Goal: Information Seeking & Learning: Find specific fact

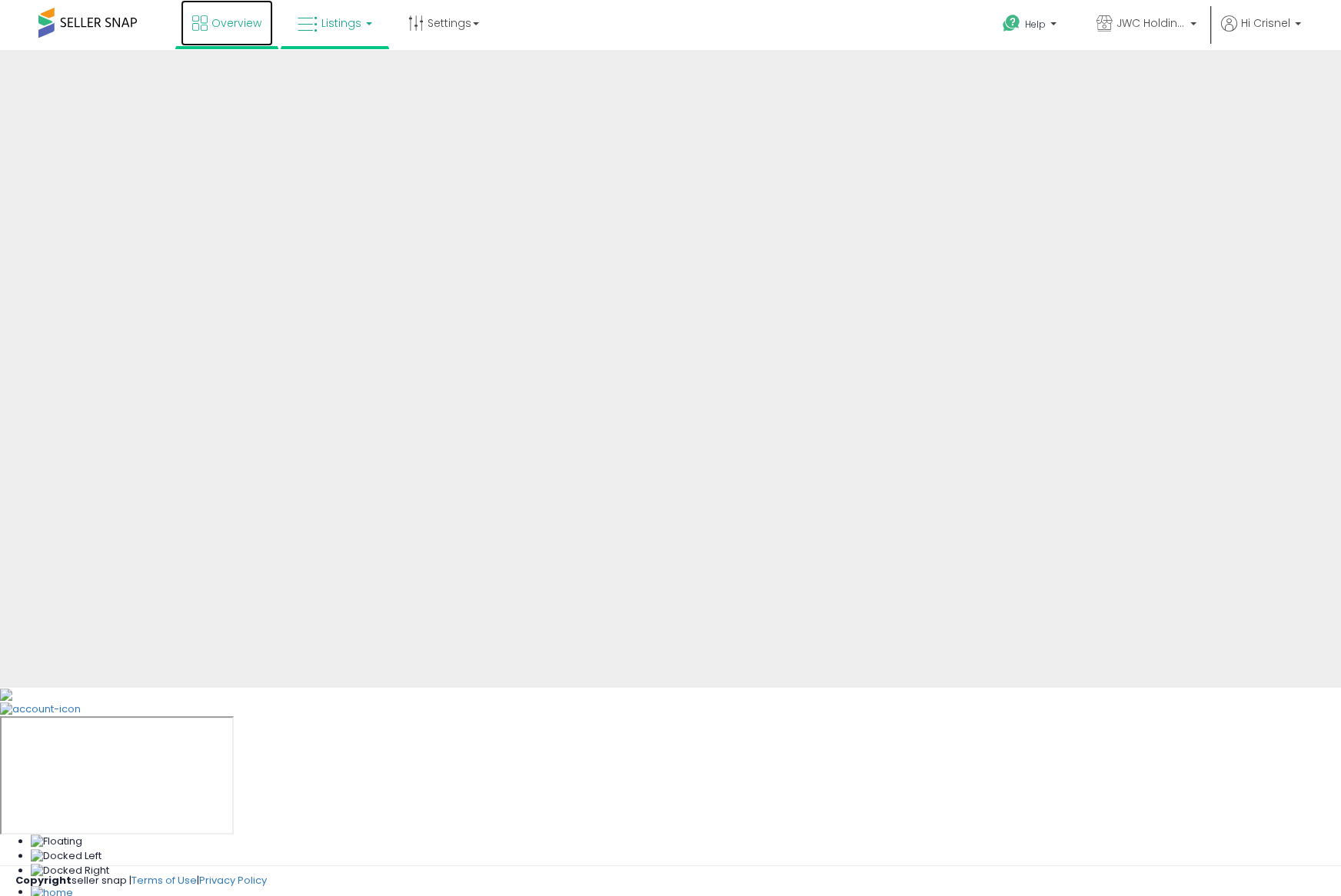
click at [223, 20] on span "Overview" at bounding box center [236, 23] width 50 height 16
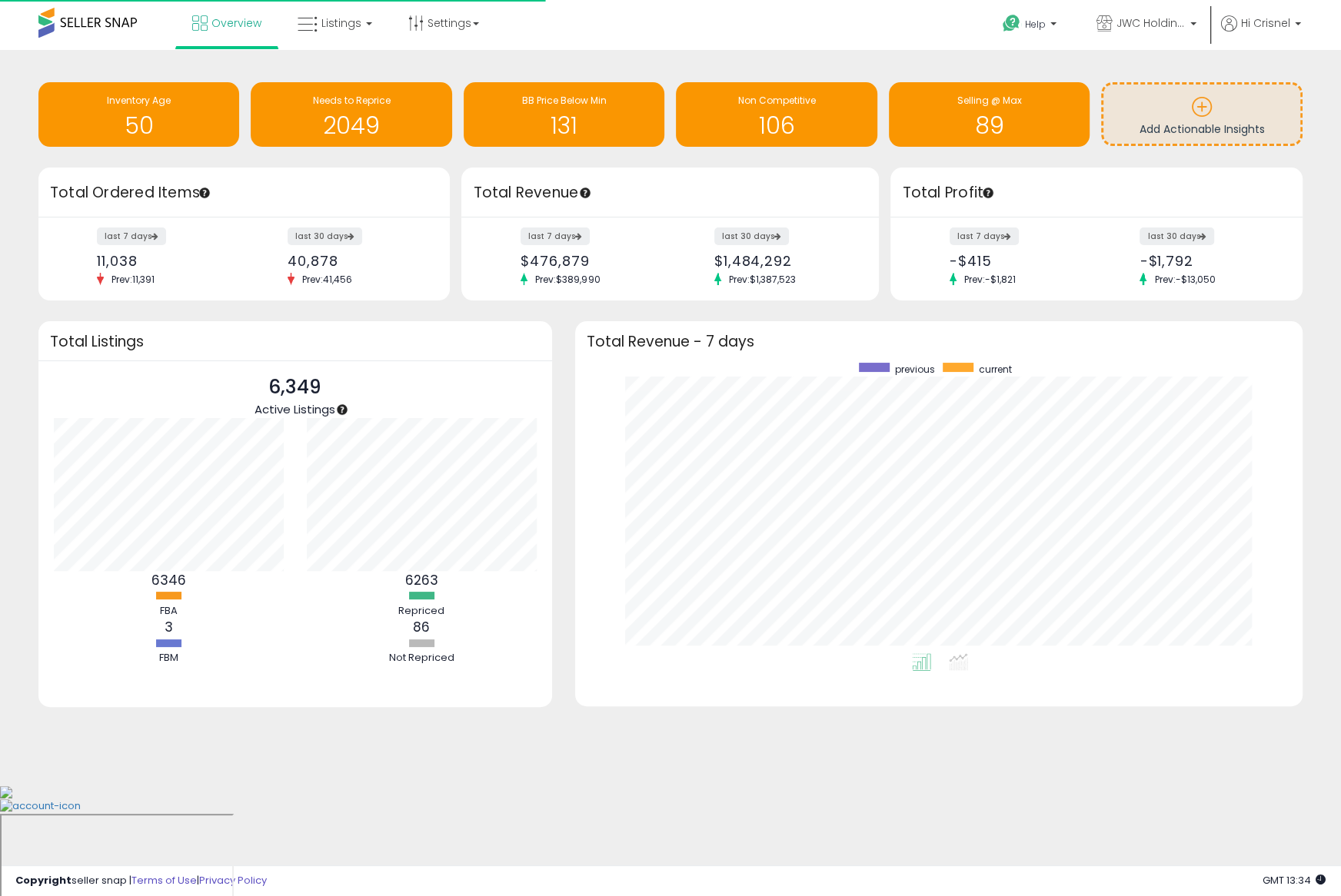
scroll to position [290, 696]
click at [198, 27] on icon at bounding box center [199, 23] width 16 height 16
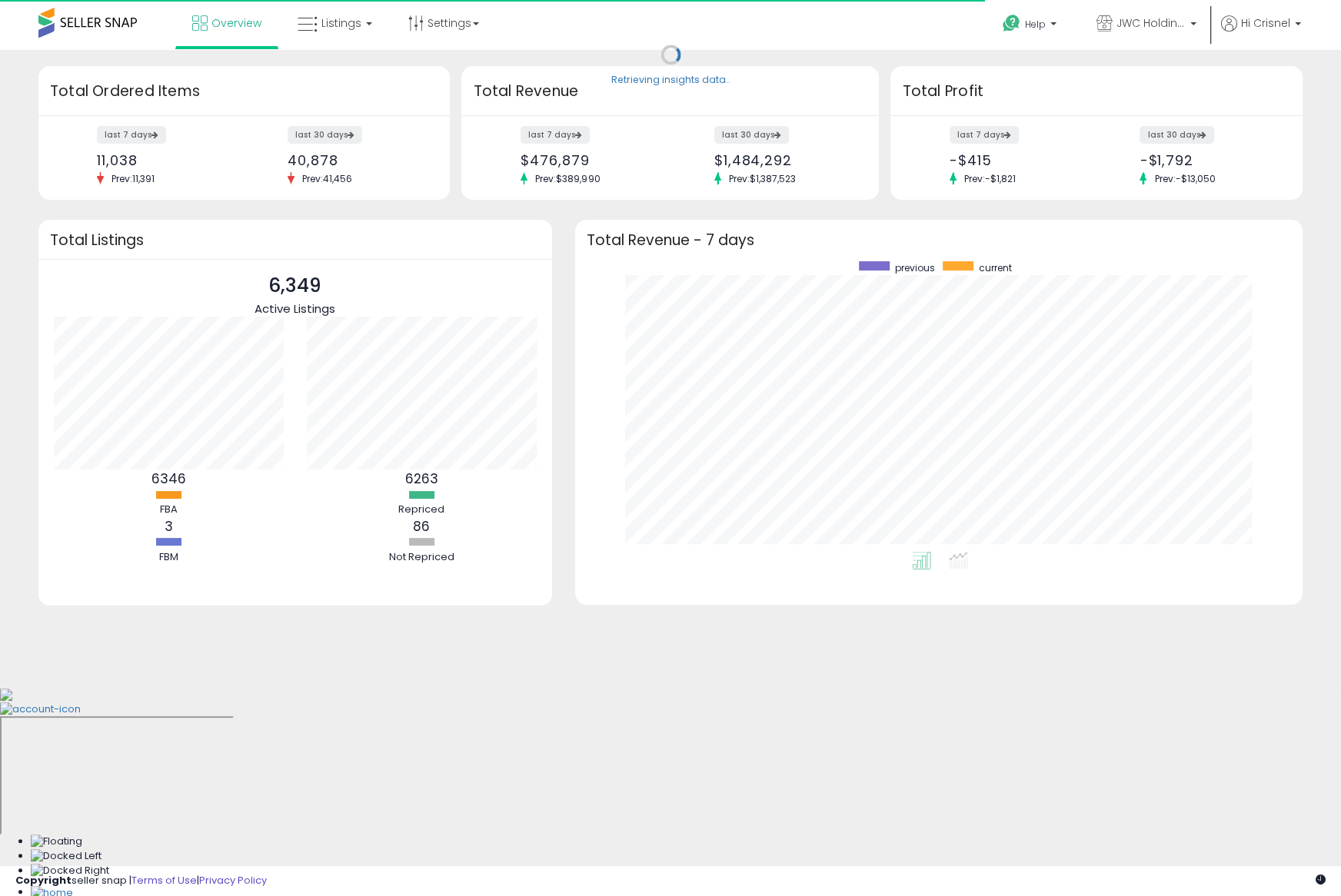
scroll to position [290, 696]
click at [331, 19] on span "Listings" at bounding box center [340, 23] width 40 height 16
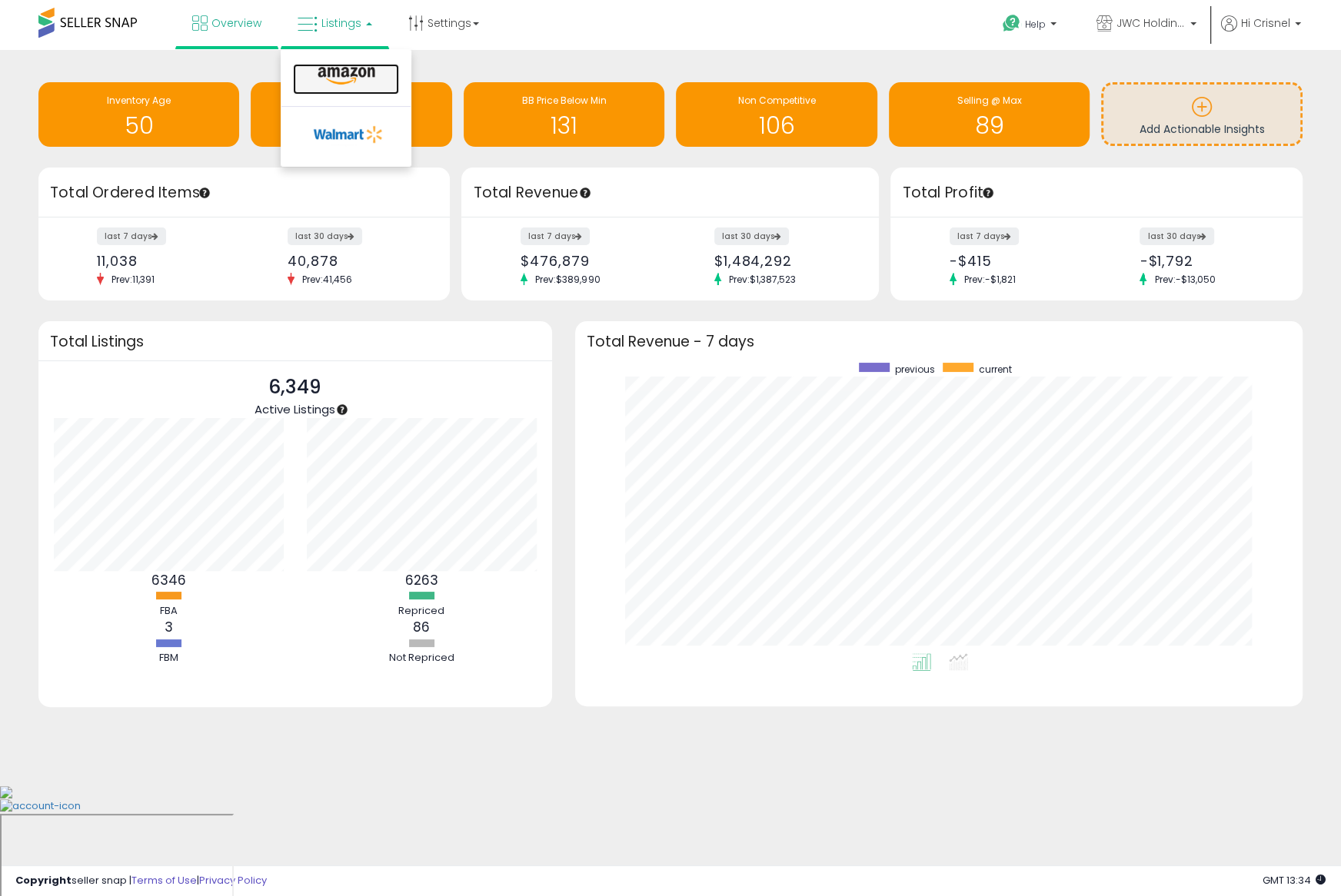
click at [348, 72] on icon at bounding box center [346, 76] width 67 height 20
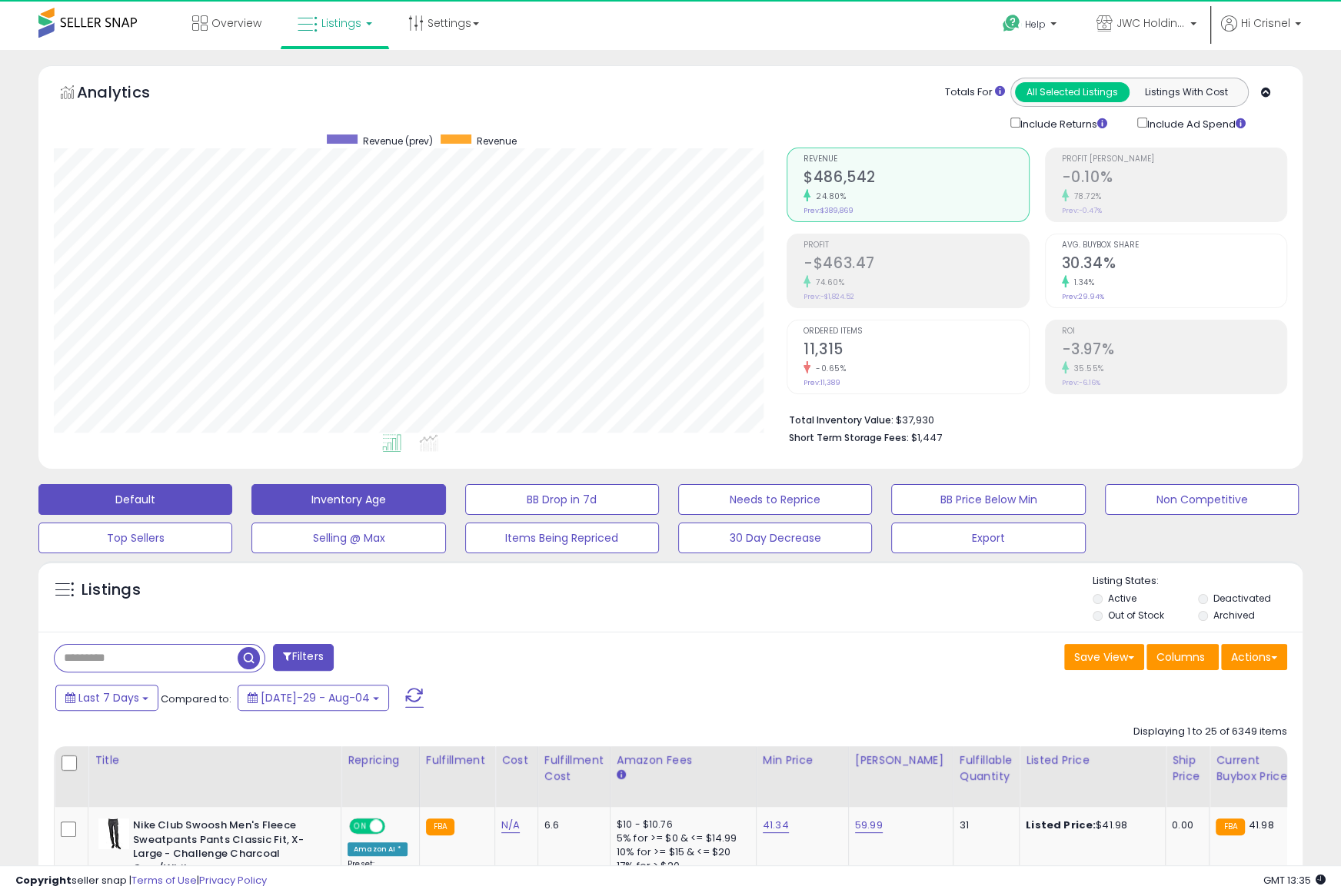
scroll to position [315, 733]
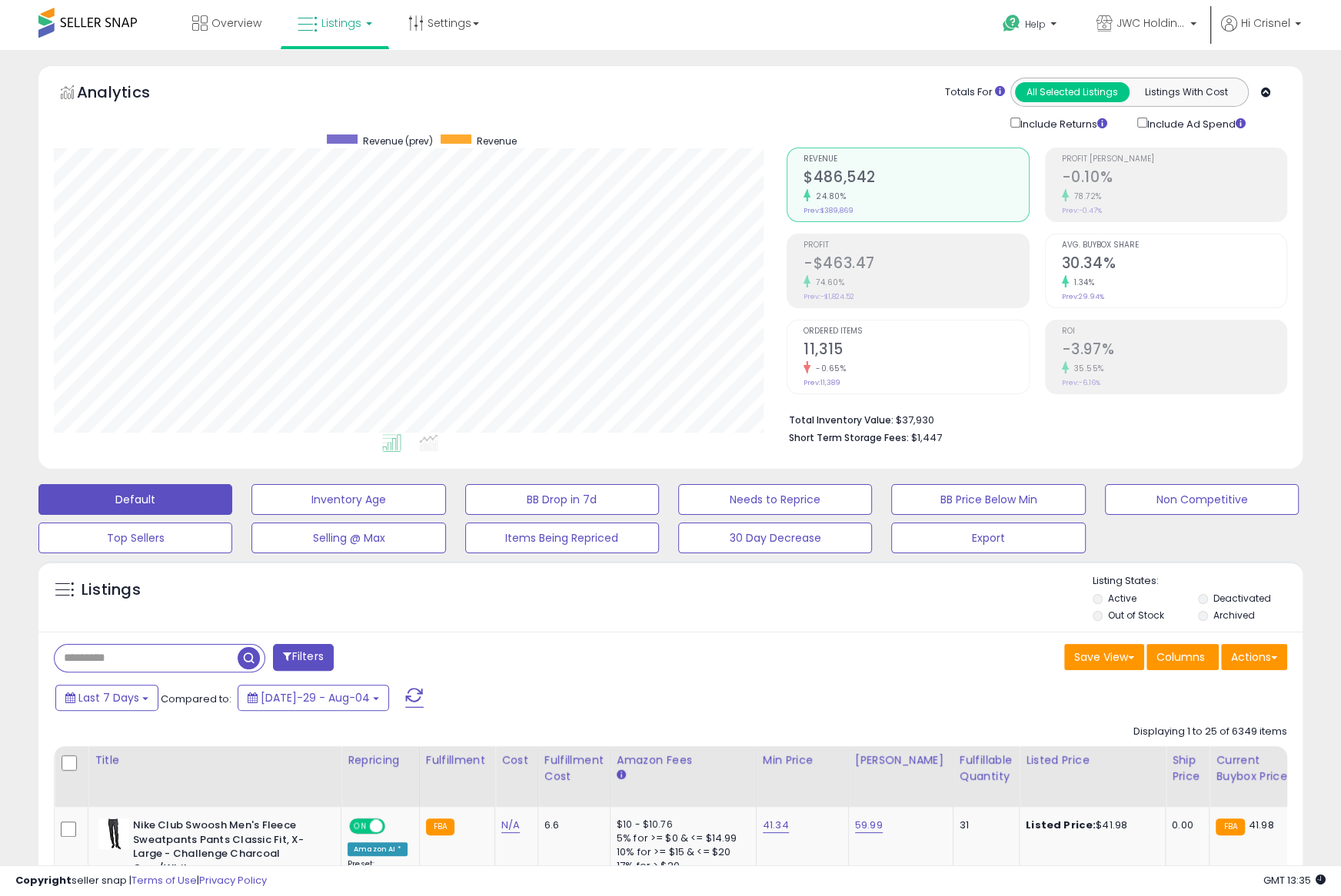
click at [187, 666] on input "text" at bounding box center [146, 658] width 183 height 27
paste input "**********"
type input "**********"
click at [377, 658] on span "button" at bounding box center [370, 659] width 22 height 22
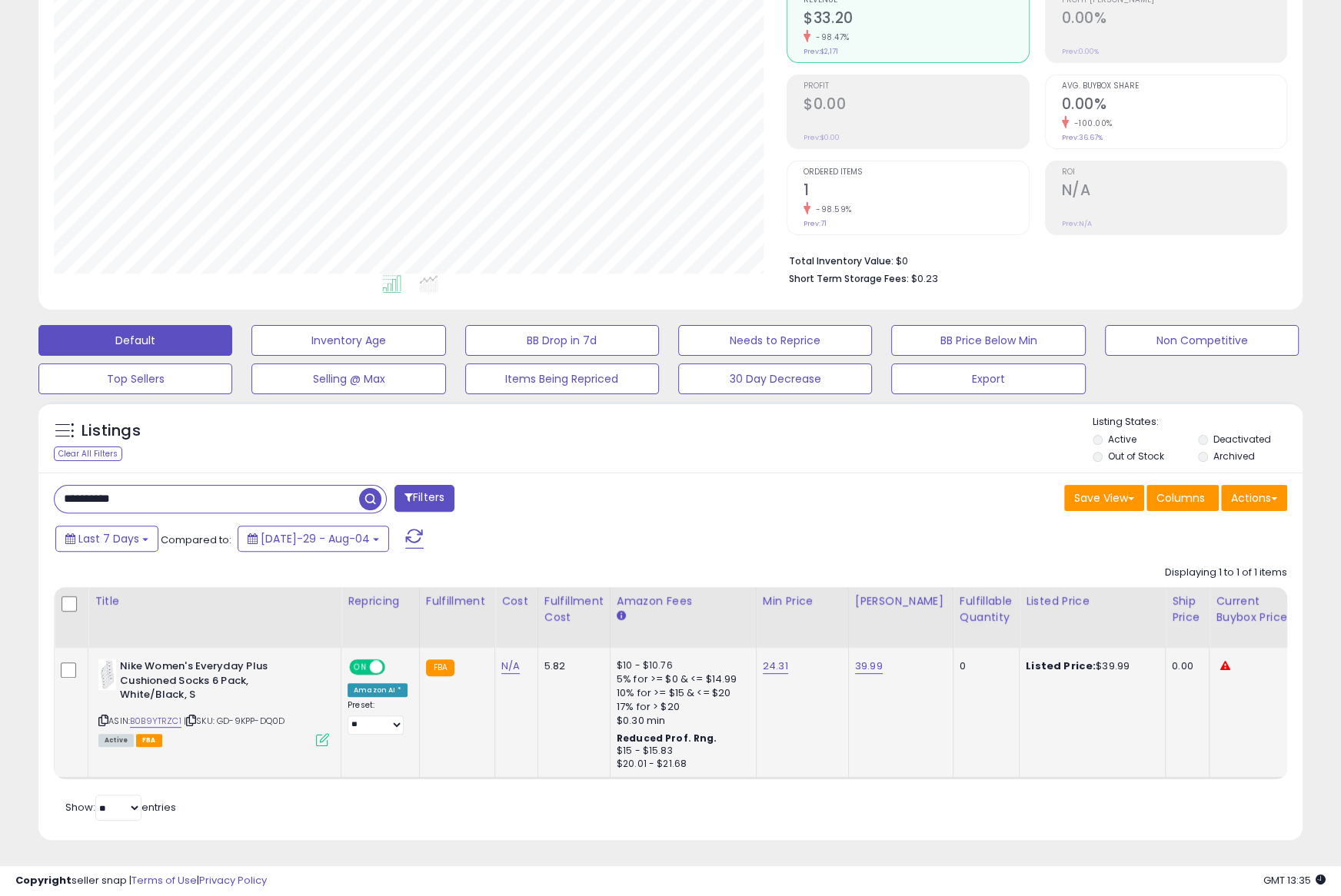
drag, startPoint x: 198, startPoint y: 692, endPoint x: 115, endPoint y: 658, distance: 89.7
drag, startPoint x: 196, startPoint y: 694, endPoint x: 118, endPoint y: 667, distance: 82.5
click at [118, 667] on div "Nike Women's Everyday Plus Cushioned Socks 6 Pack, White/Black, S" at bounding box center [213, 683] width 231 height 47
copy div "Nike Women's Everyday Plus Cushioned Socks 6 Pack, White/Black, S"
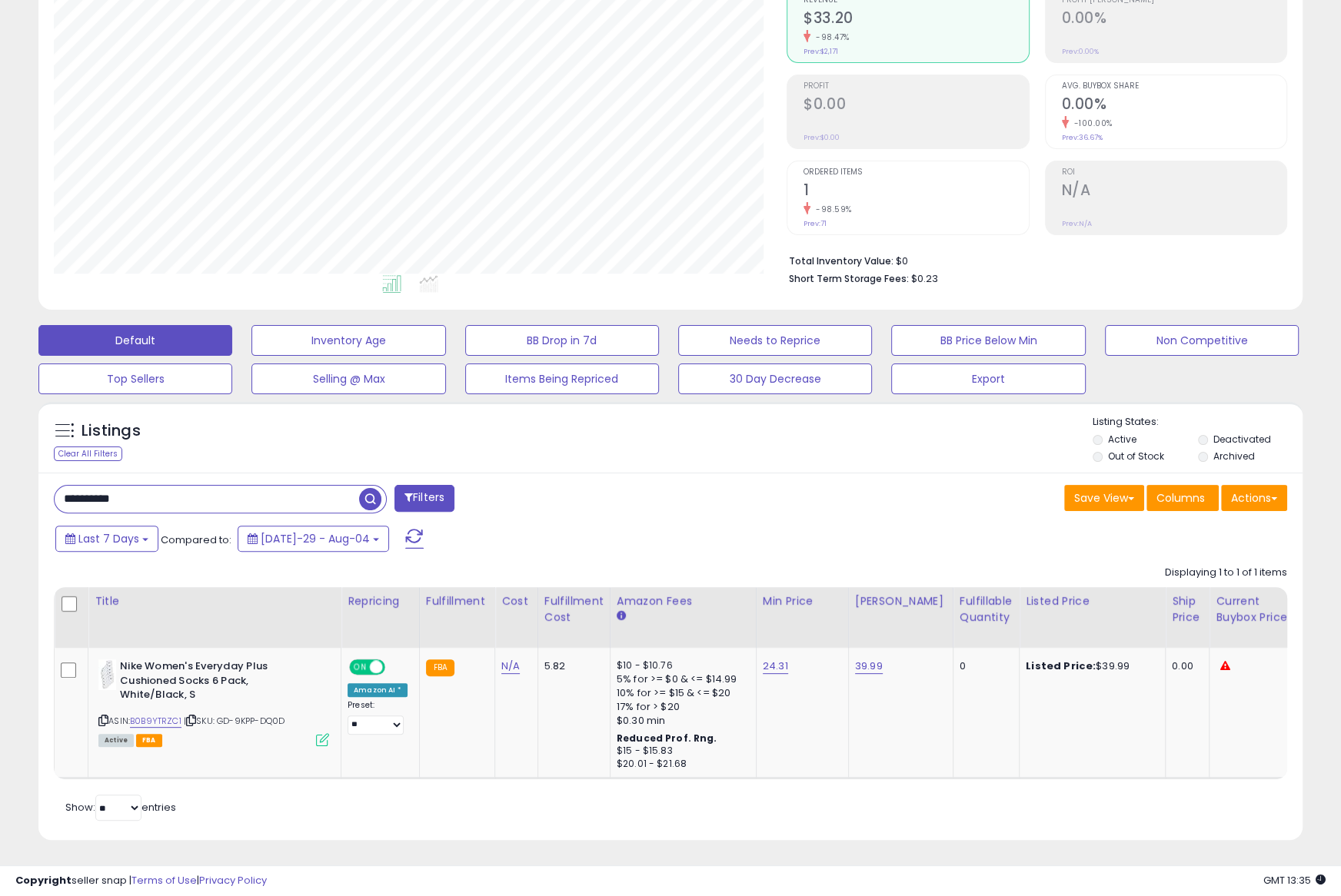
click at [186, 785] on div "Retrieving listings data.. Displaying 1 to 1 of 1 items Title Repricing" at bounding box center [670, 692] width 1233 height 267
click at [102, 719] on icon at bounding box center [103, 721] width 10 height 8
click at [278, 742] on div "Active FBA" at bounding box center [213, 740] width 231 height 11
drag, startPoint x: 292, startPoint y: 721, endPoint x: 224, endPoint y: 714, distance: 68.4
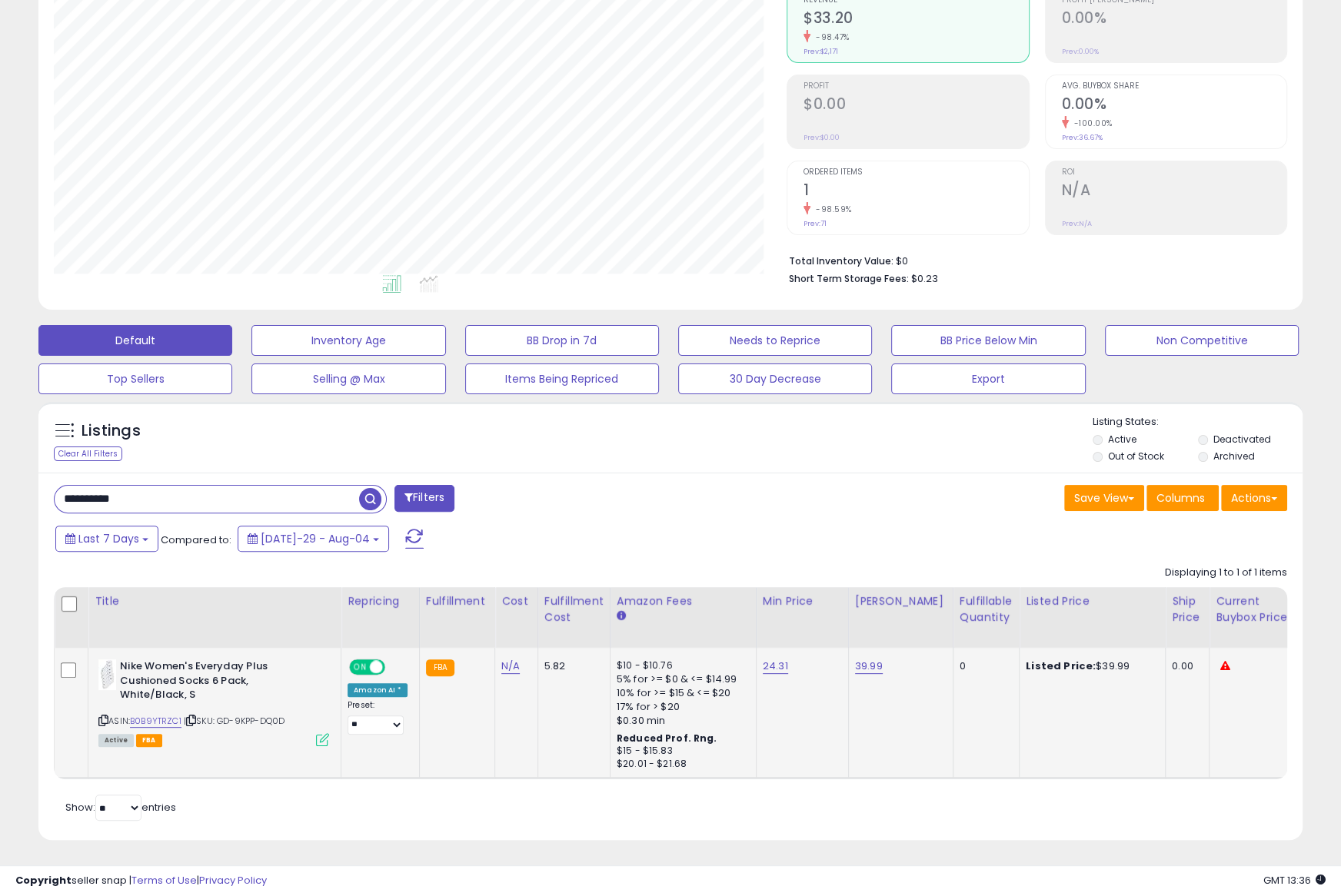
click at [222, 723] on div "ASIN: B0B9YTRZC1 | SKU: GD-9KPP-DQ0D Active FBA" at bounding box center [213, 702] width 231 height 85
copy span "GD-9KPP-DQ0D"
